Goal: Task Accomplishment & Management: Complete application form

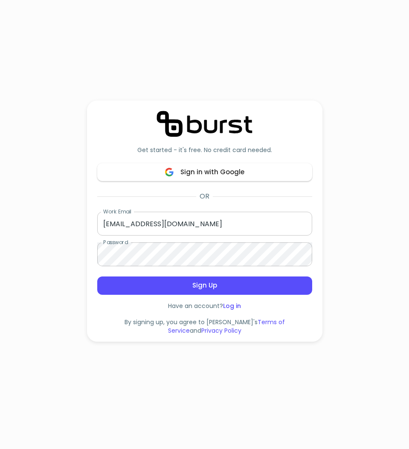
scroll to position [128, 0]
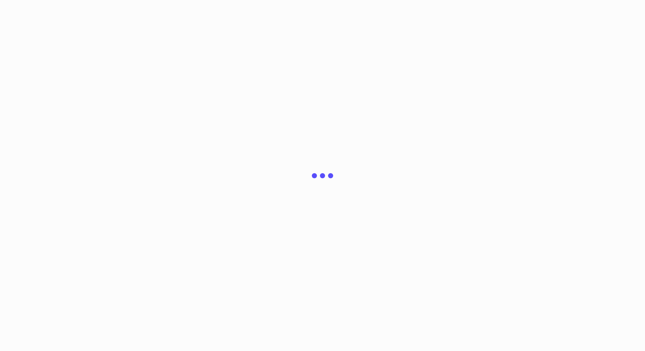
scroll to position [128, 0]
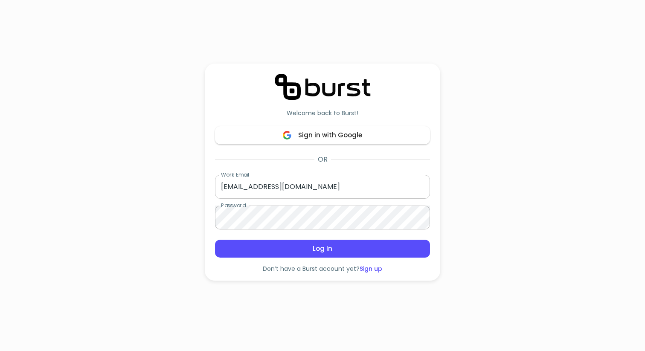
click at [278, 191] on input "[EMAIL_ADDRESS][DOMAIN_NAME]" at bounding box center [322, 187] width 215 height 24
type input "demo+youcopia@burst.to"
click at [328, 183] on input "demo+youcopia@burst.to" at bounding box center [322, 187] width 215 height 24
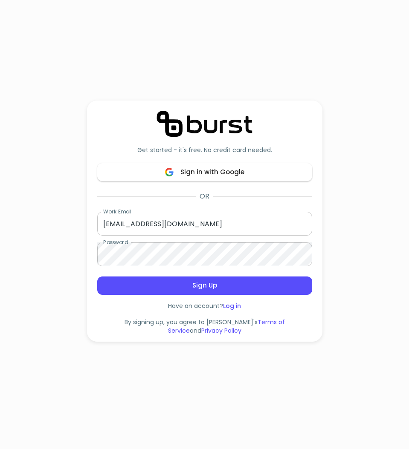
scroll to position [128, 0]
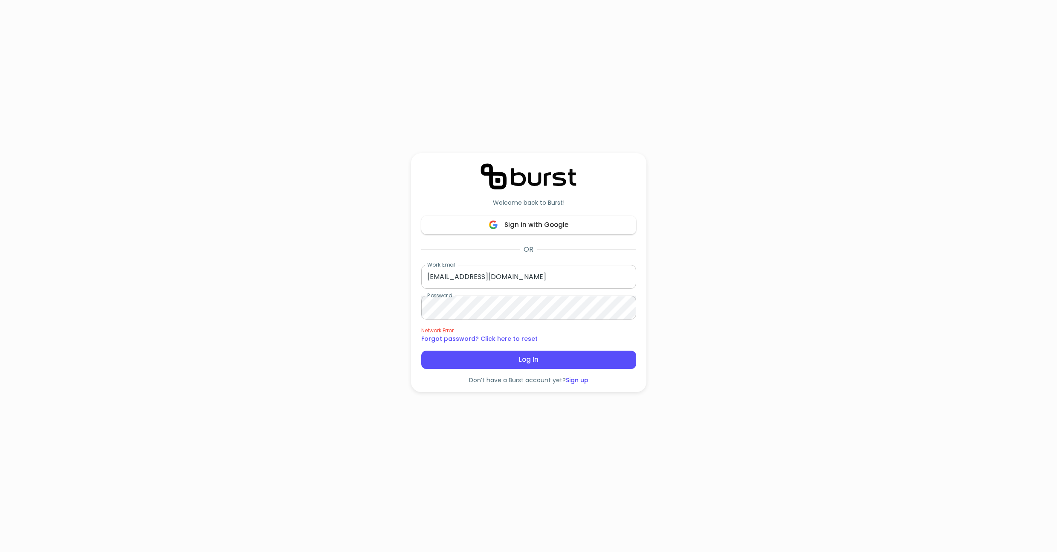
scroll to position [128, 0]
